Goal: Task Accomplishment & Management: Manage account settings

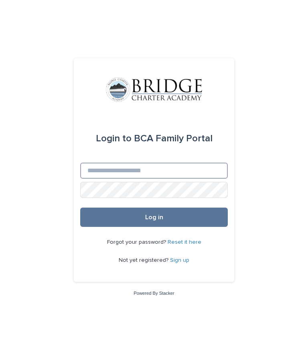
click at [216, 179] on input "Email" at bounding box center [154, 171] width 148 height 16
type input "**********"
click at [215, 227] on button "Log in" at bounding box center [154, 216] width 148 height 19
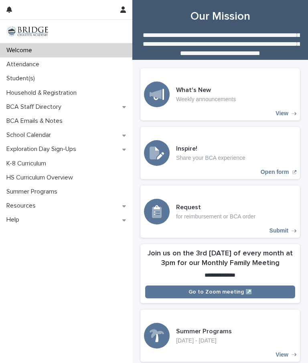
click at [54, 65] on div "Attendance" at bounding box center [66, 64] width 132 height 14
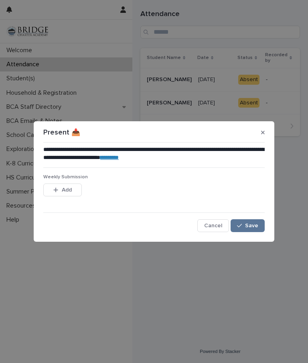
click at [254, 223] on span "Save" at bounding box center [251, 226] width 13 height 6
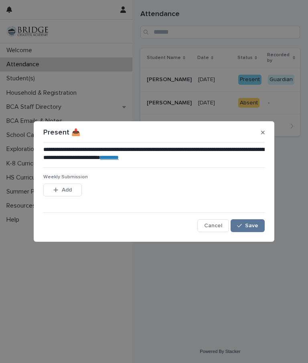
click at [252, 232] on button "Save" at bounding box center [248, 225] width 34 height 13
